Goal: Check status: Check status

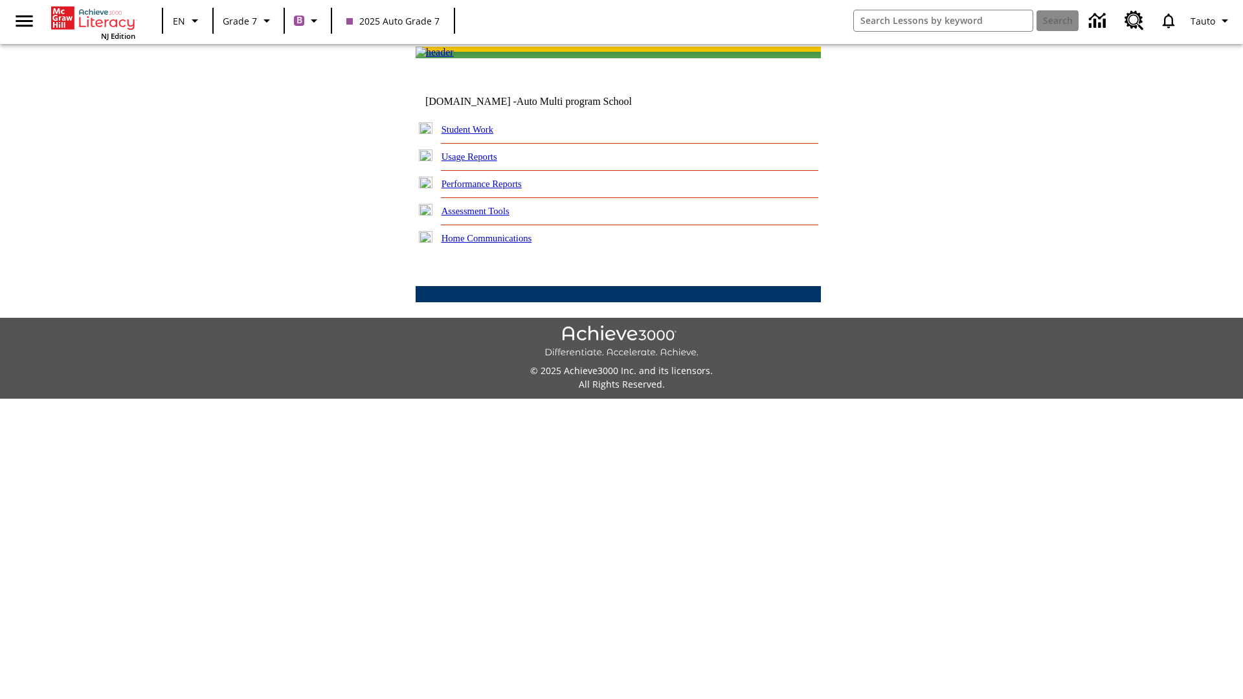
click at [476, 135] on link "Student Work" at bounding box center [468, 129] width 52 height 10
select select "/options/reports/?report_id=24&atype=1&section=2"
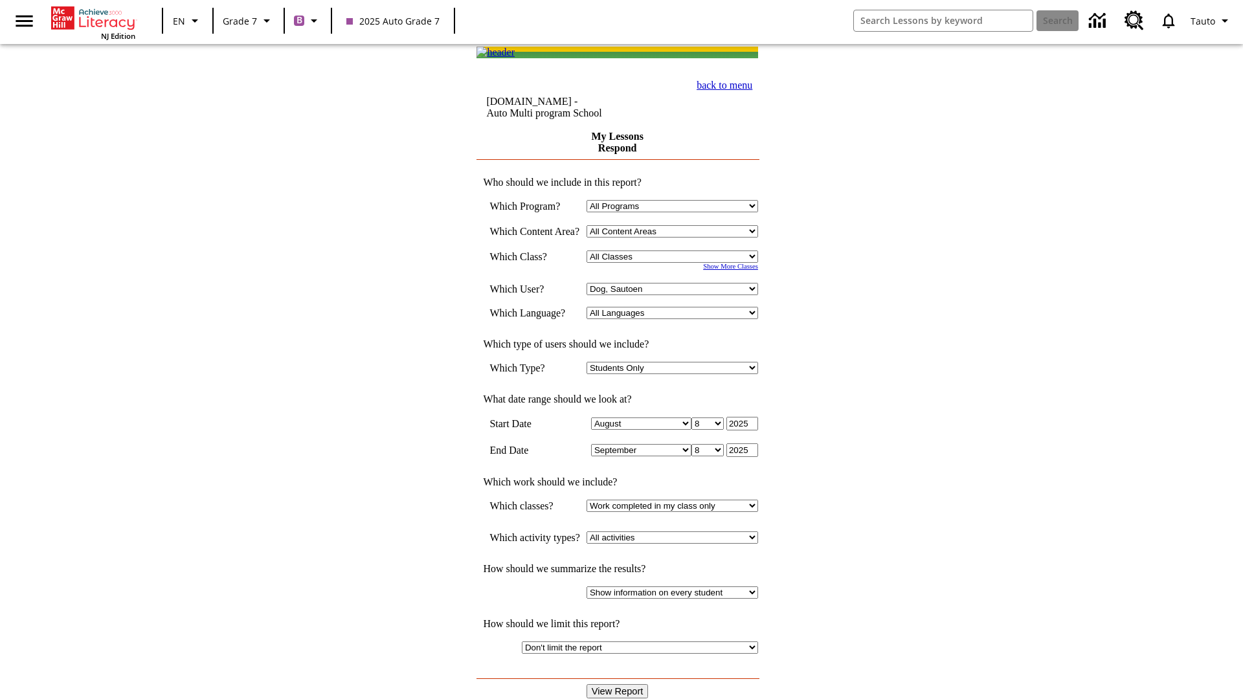
select select "21437138"
select select "4"
type input "2024"
click at [619, 685] on input "View Report" at bounding box center [618, 692] width 62 height 14
